Goal: Task Accomplishment & Management: Complete application form

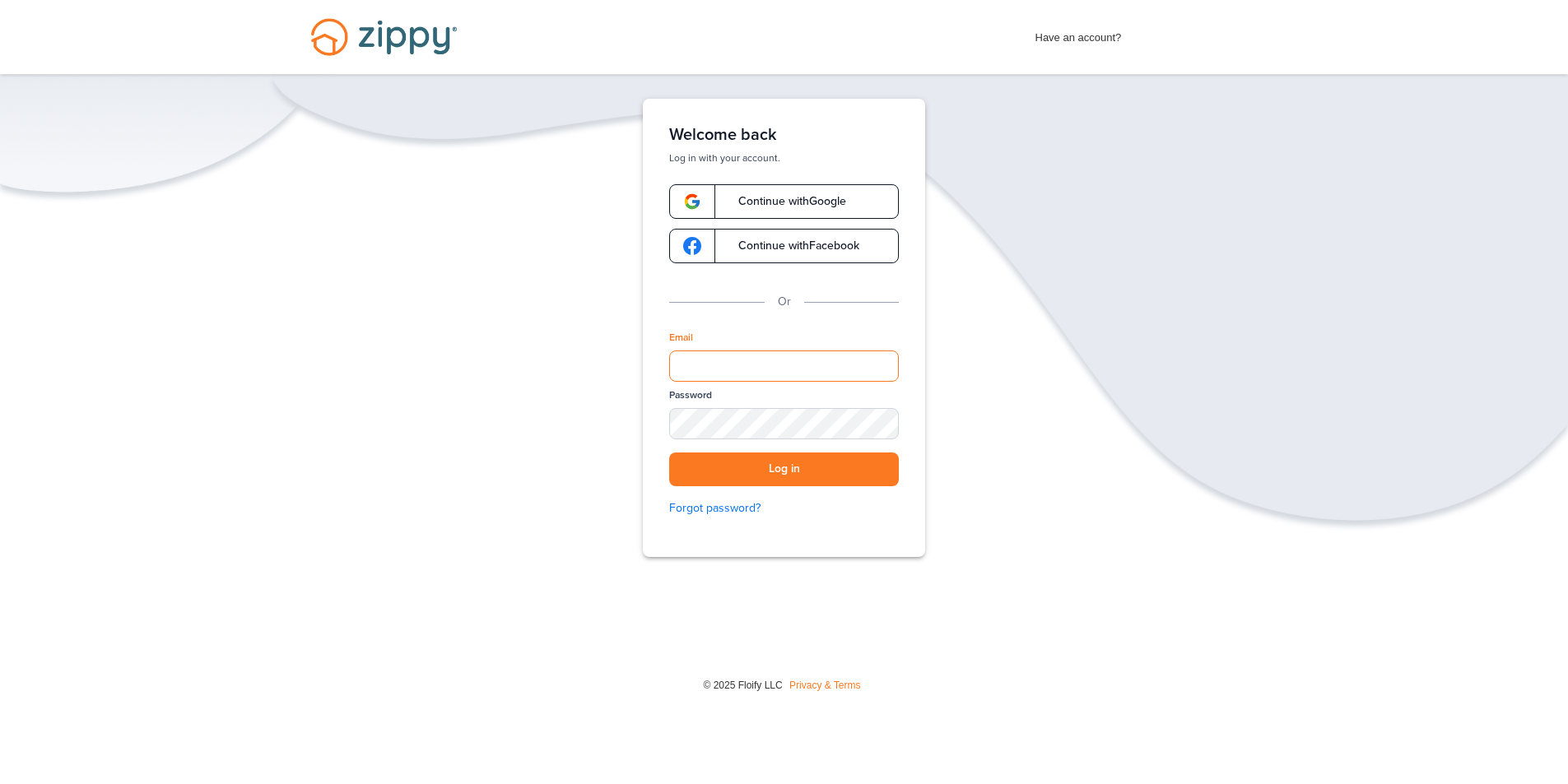
drag, startPoint x: 728, startPoint y: 361, endPoint x: 738, endPoint y: 362, distance: 10.0
click at [728, 362] on input "Email" at bounding box center [784, 366] width 230 height 32
type input "**********"
click at [872, 501] on link "Forgot password?" at bounding box center [784, 508] width 230 height 18
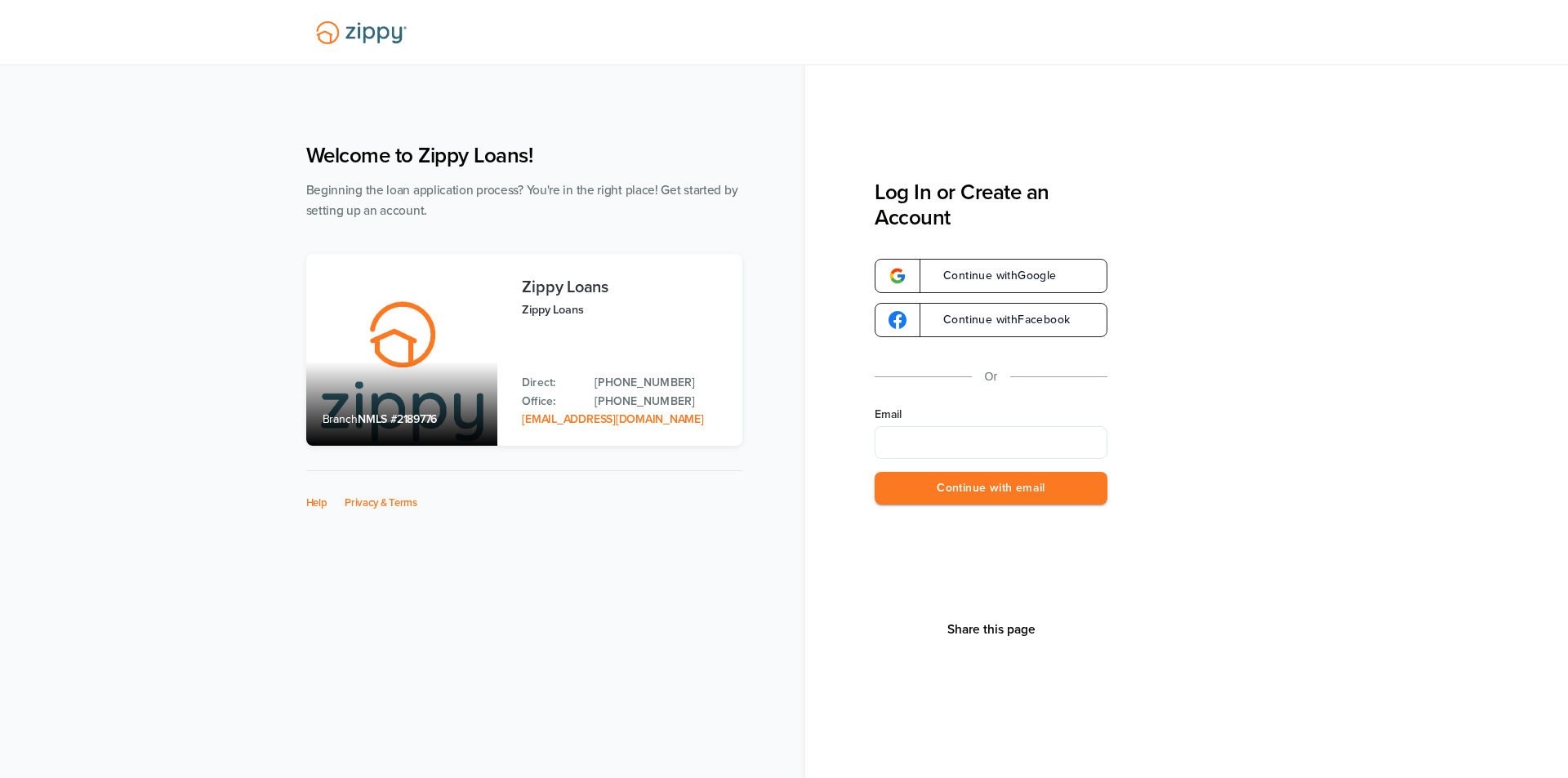
click at [927, 442] on input "Email" at bounding box center [991, 442] width 233 height 32
type input "**********"
click at [947, 491] on button "Continue with email" at bounding box center [991, 488] width 233 height 33
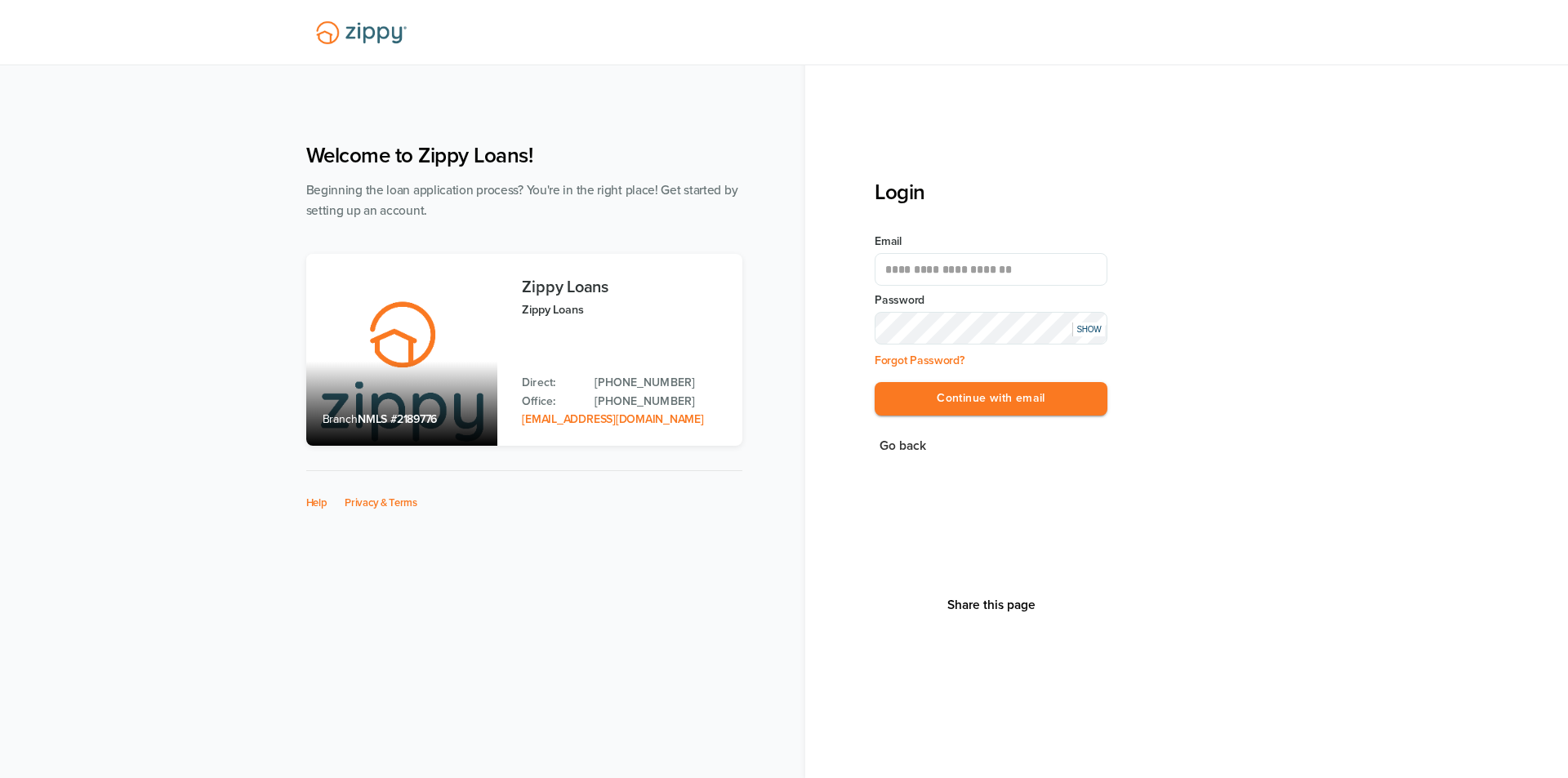
click at [1097, 330] on div "SHOW" at bounding box center [1089, 329] width 32 height 14
click at [978, 400] on button "Continue with email" at bounding box center [991, 398] width 233 height 33
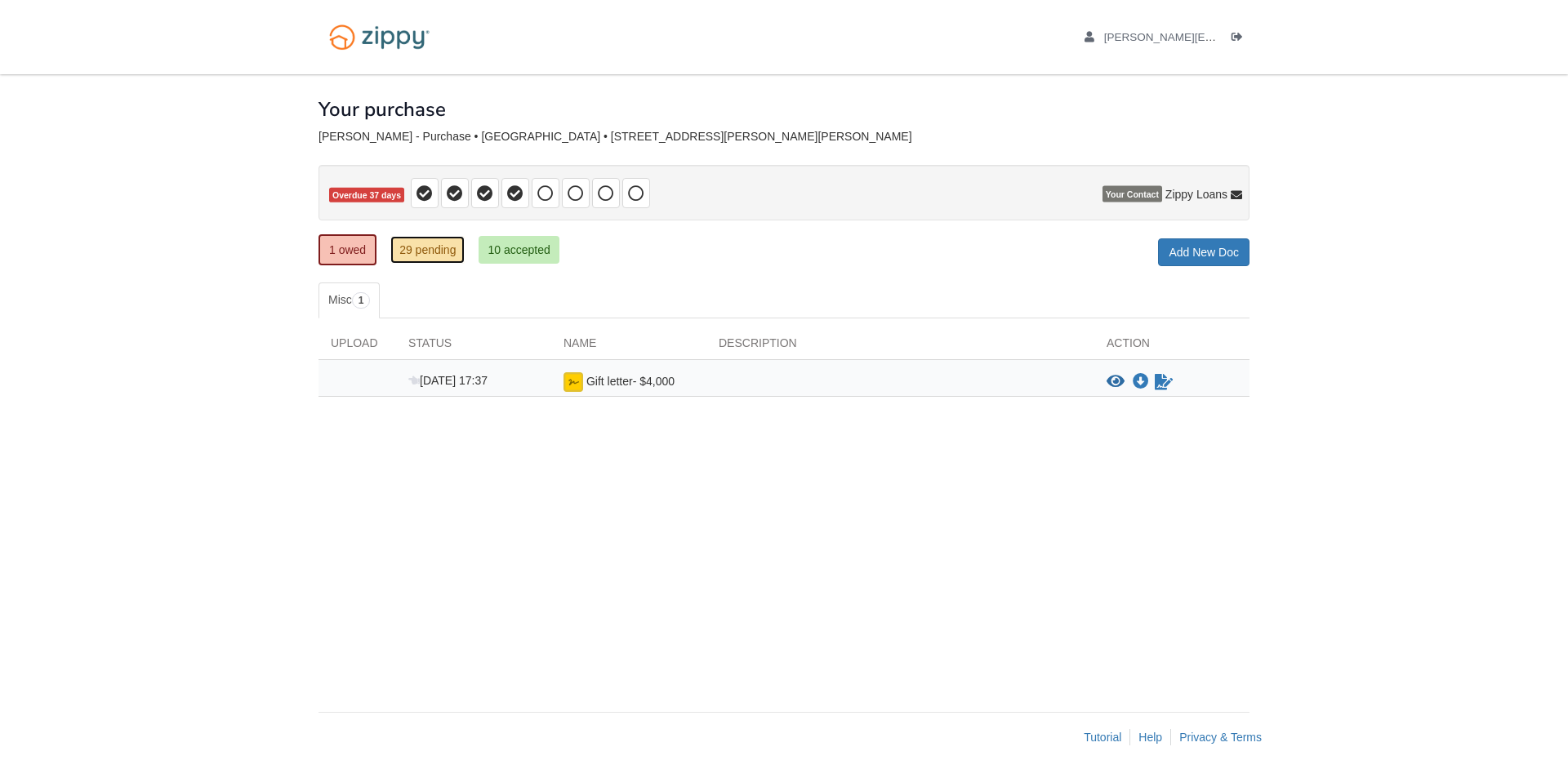
click at [439, 249] on link "29 pending" at bounding box center [427, 250] width 74 height 28
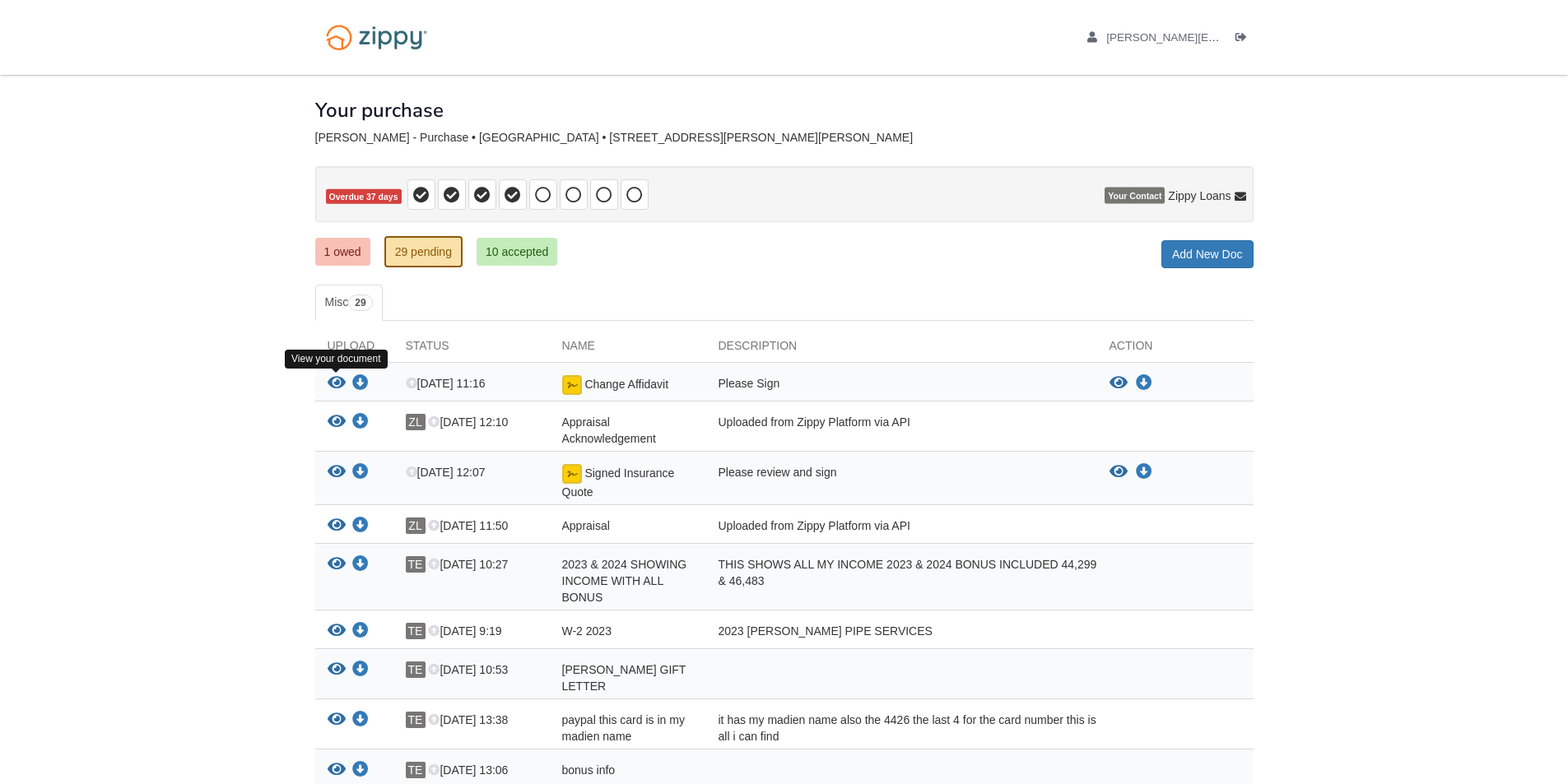
click at [337, 382] on icon "View Change Affidavit" at bounding box center [336, 382] width 18 height 16
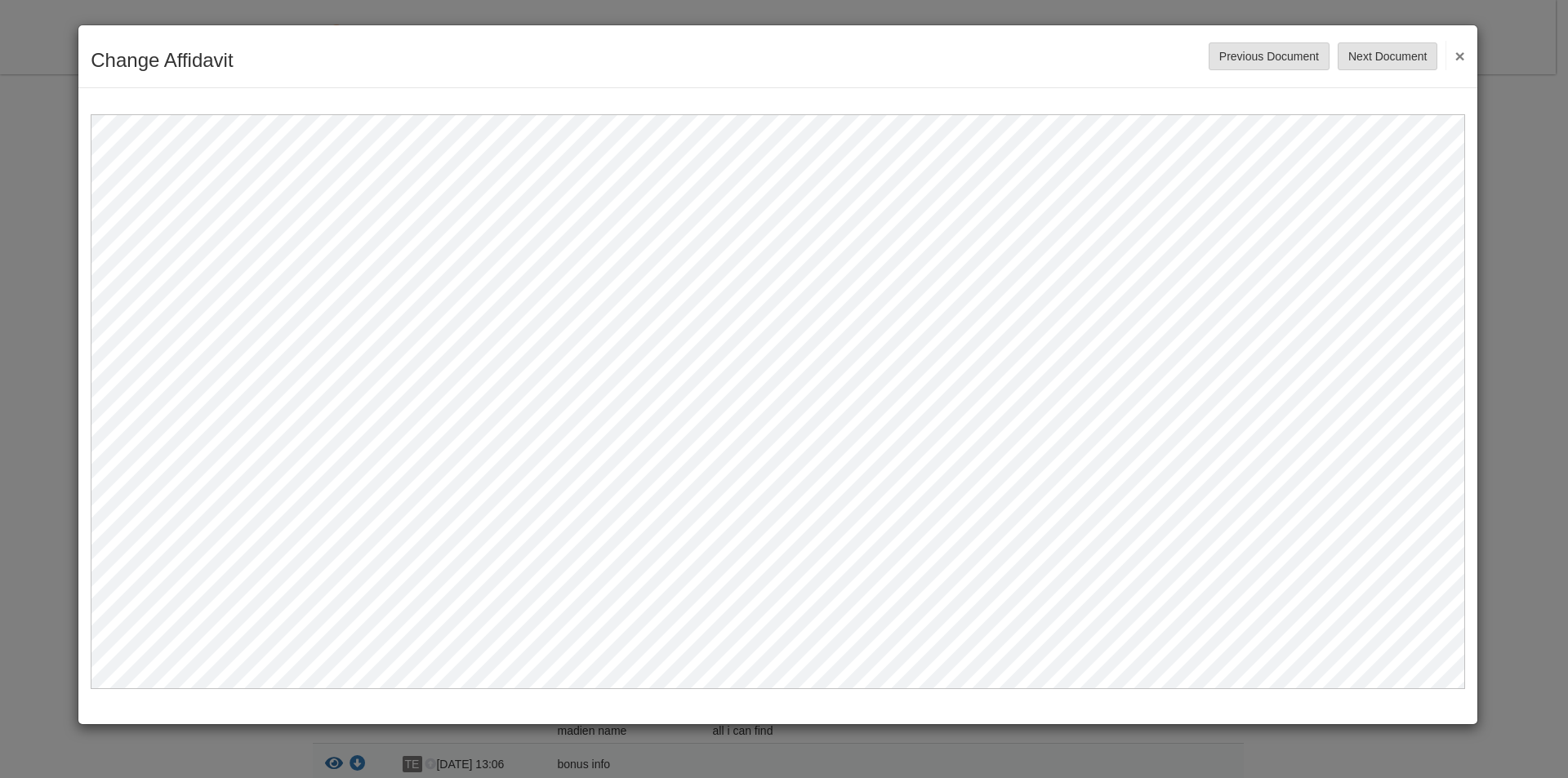
click at [1459, 57] on button "×" at bounding box center [1455, 55] width 19 height 29
